Goal: Task Accomplishment & Management: Manage account settings

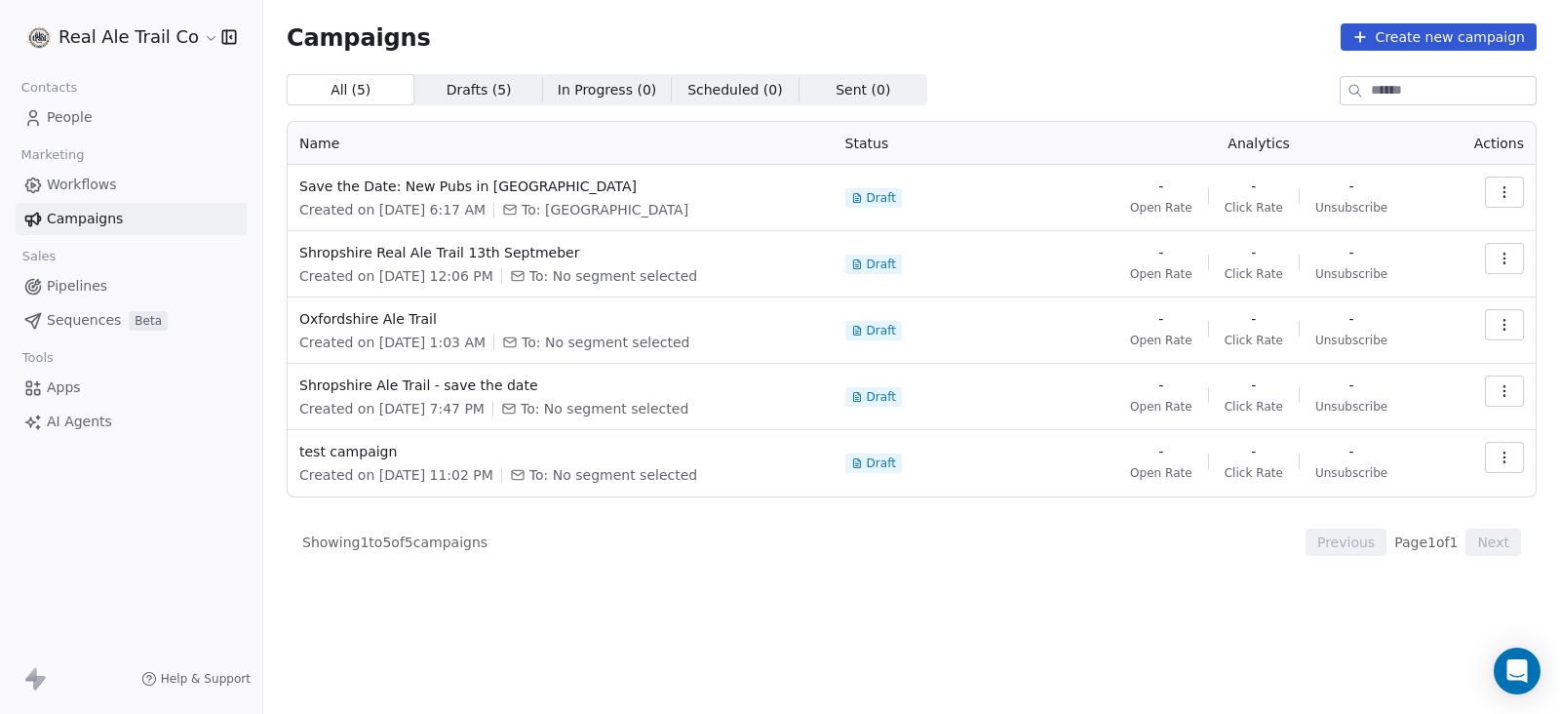
click at [76, 108] on span "People" at bounding box center [70, 117] width 46 height 20
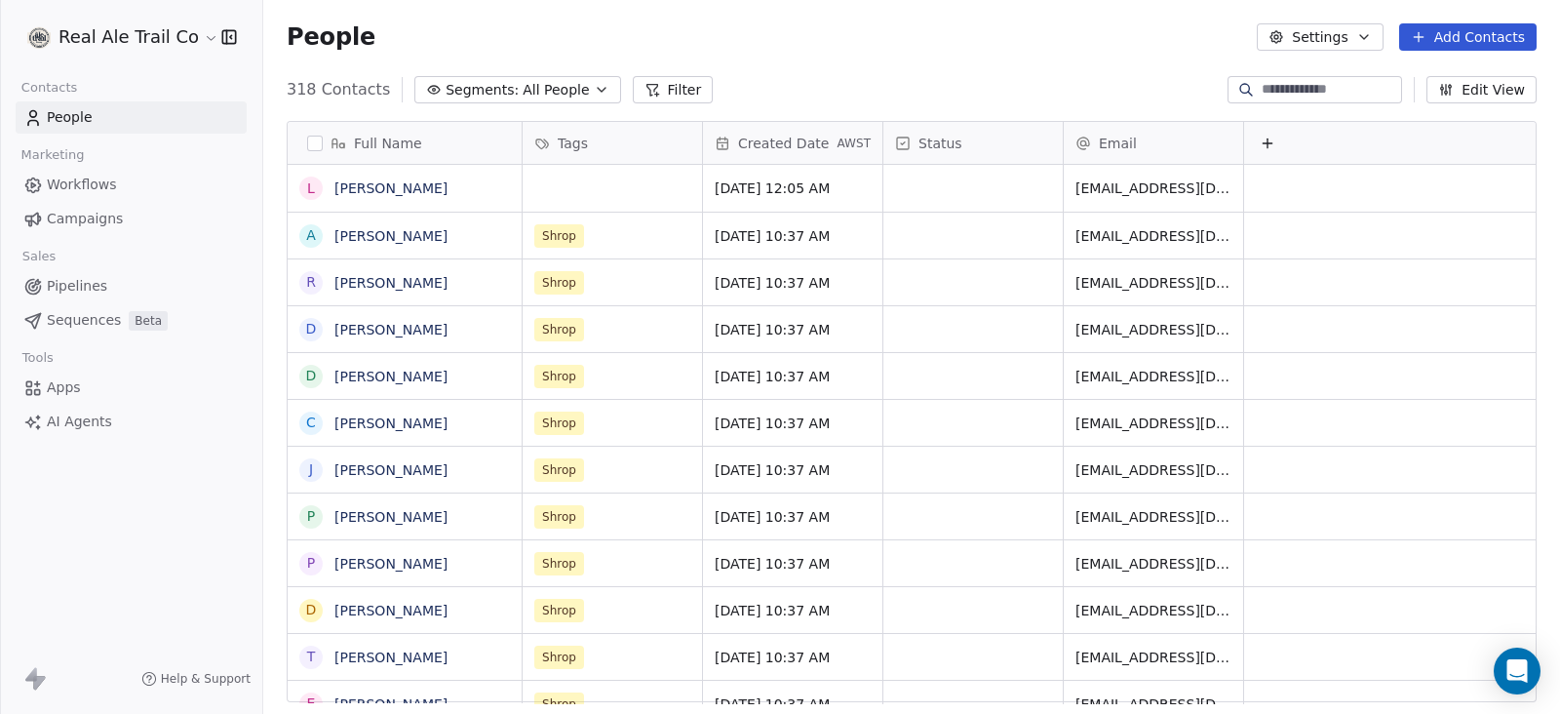
scroll to position [609, 1278]
click at [985, 56] on div "People Settings Add Contacts" at bounding box center [911, 37] width 1297 height 74
click at [1058, 63] on div "People Settings Add Contacts" at bounding box center [911, 37] width 1297 height 74
click at [953, 62] on div "People Settings Add Contacts" at bounding box center [911, 37] width 1297 height 74
